Goal: Task Accomplishment & Management: Use online tool/utility

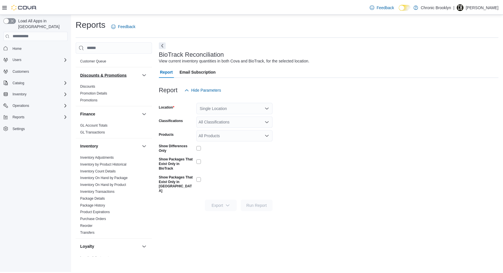
scroll to position [228, 0]
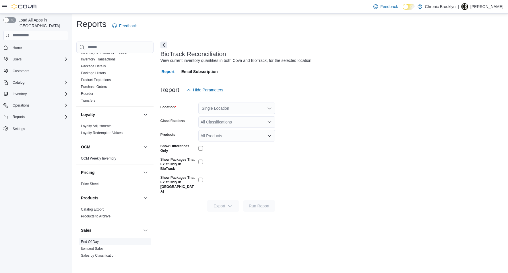
click at [96, 242] on link "End Of Day" at bounding box center [90, 242] width 18 height 4
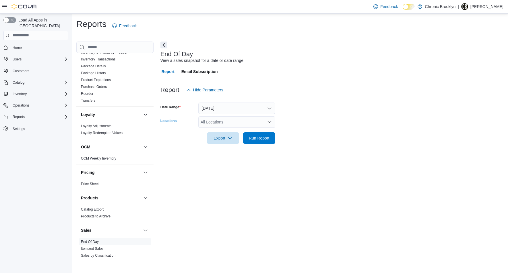
click at [223, 120] on div "All Locations" at bounding box center [236, 121] width 77 height 11
drag, startPoint x: 222, startPoint y: 141, endPoint x: 241, endPoint y: 136, distance: 19.8
click at [222, 141] on span "[STREET_ADDRESS]" at bounding box center [230, 140] width 40 height 6
click at [262, 140] on span "Run Report" at bounding box center [259, 138] width 21 height 6
